Goal: Information Seeking & Learning: Learn about a topic

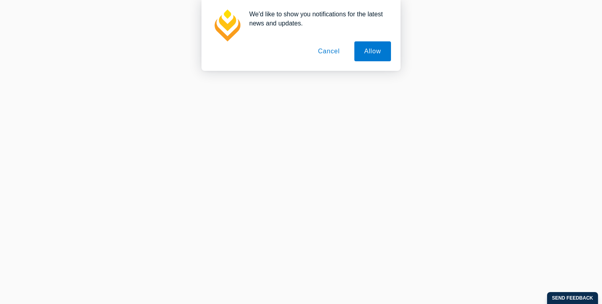
click at [331, 52] on button "Cancel" at bounding box center [329, 51] width 42 height 20
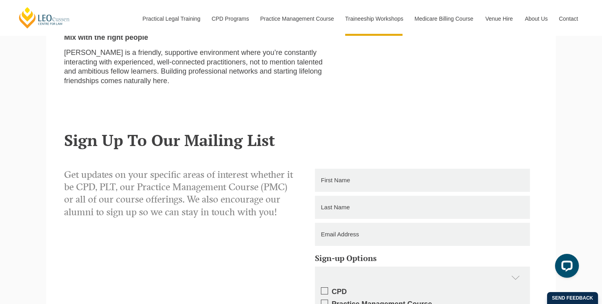
scroll to position [504, 0]
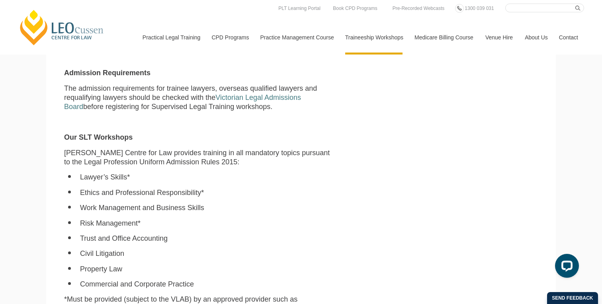
scroll to position [396, 0]
